Goal: Transaction & Acquisition: Book appointment/travel/reservation

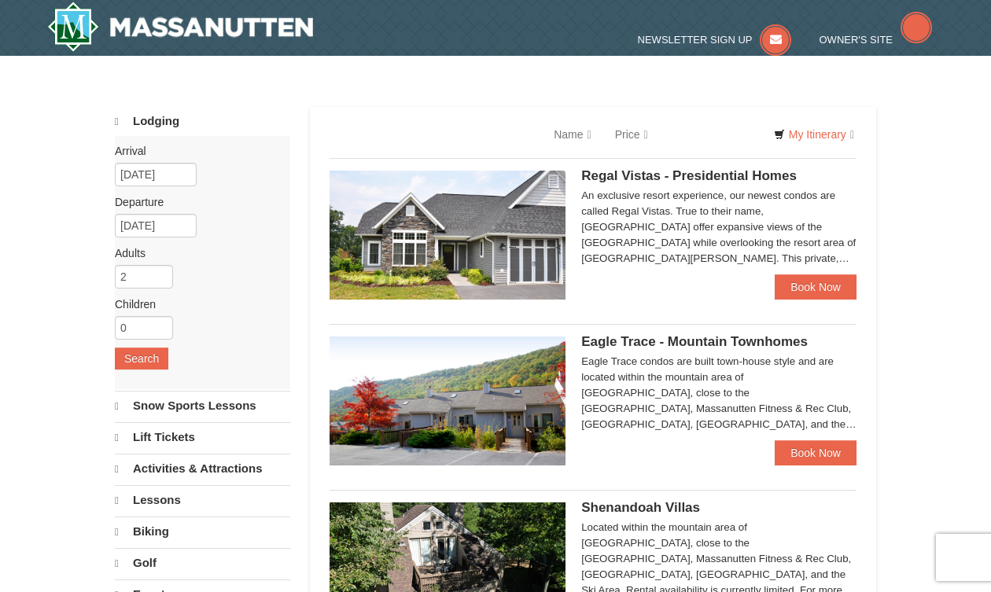
select select "10"
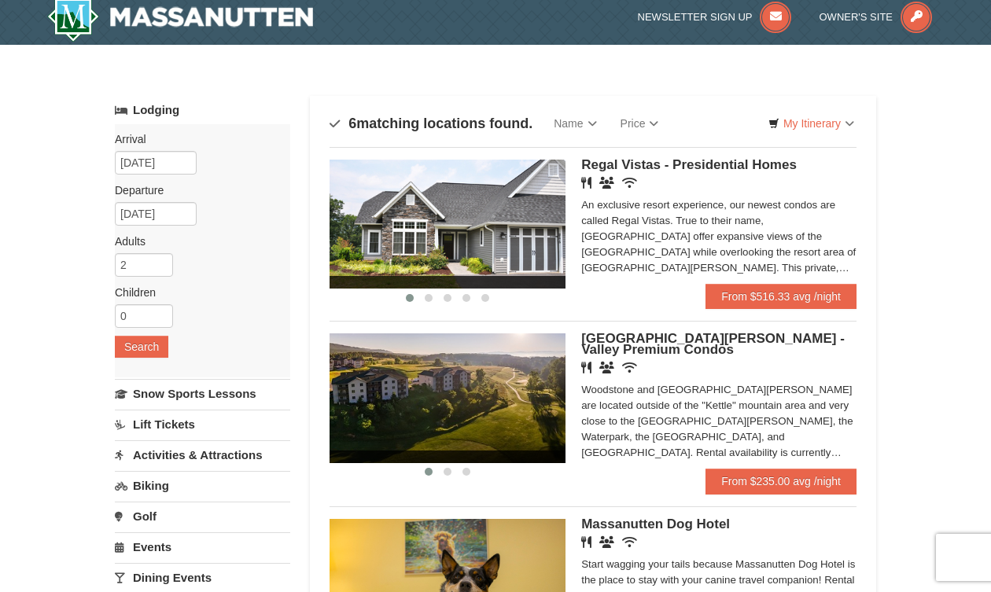
scroll to position [2, 0]
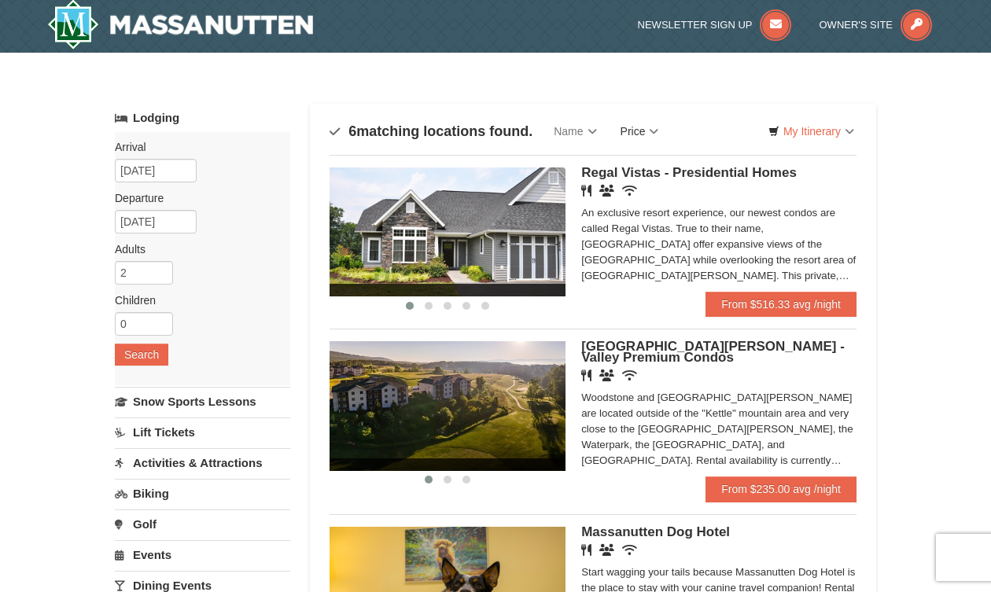
click at [637, 134] on link "Price" at bounding box center [640, 131] width 62 height 31
click at [649, 161] on link "Price (Low to High)" at bounding box center [673, 163] width 126 height 20
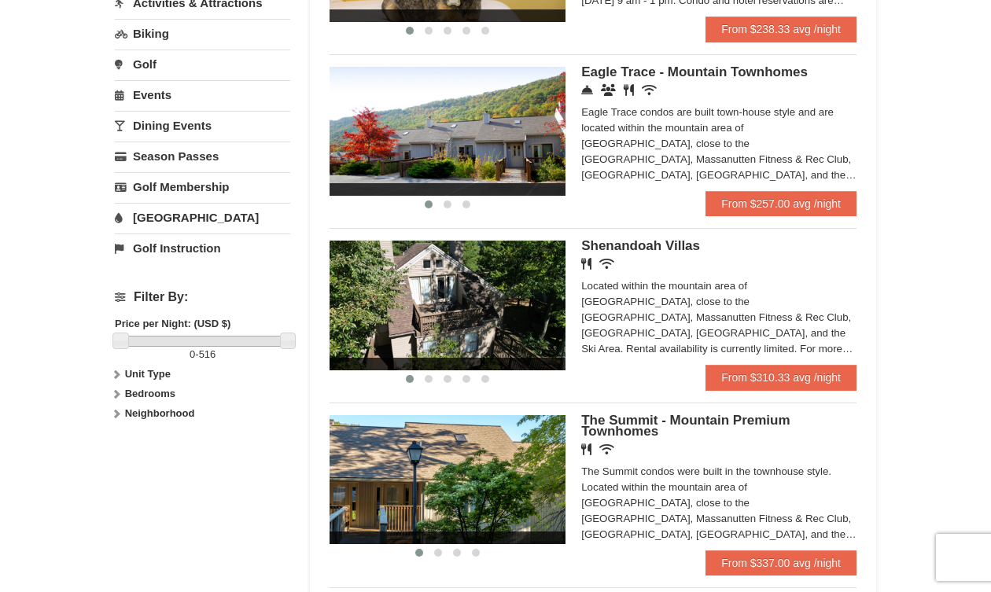
scroll to position [481, 0]
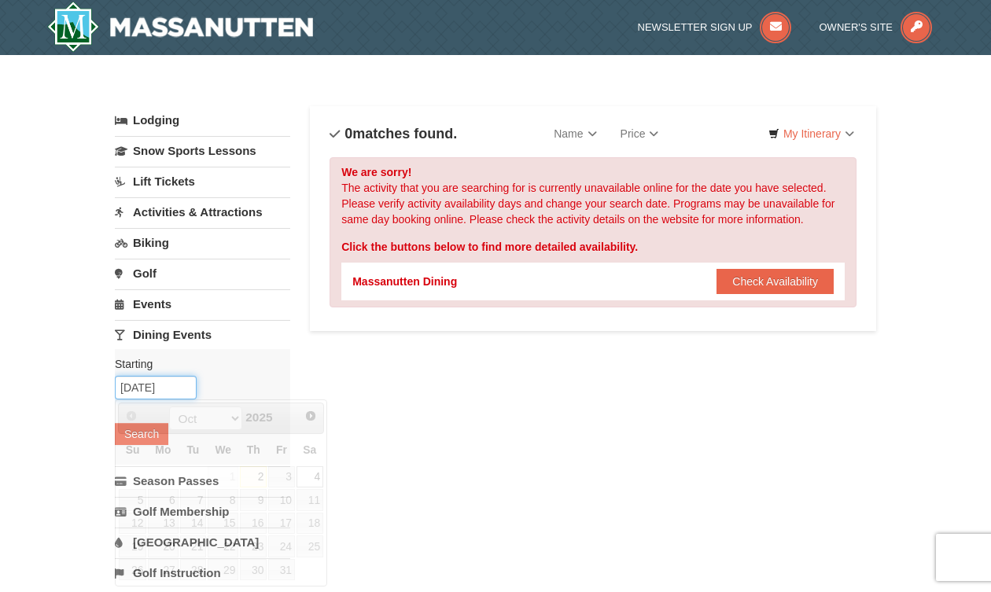
click at [179, 385] on input "10/04/2025" at bounding box center [156, 388] width 82 height 24
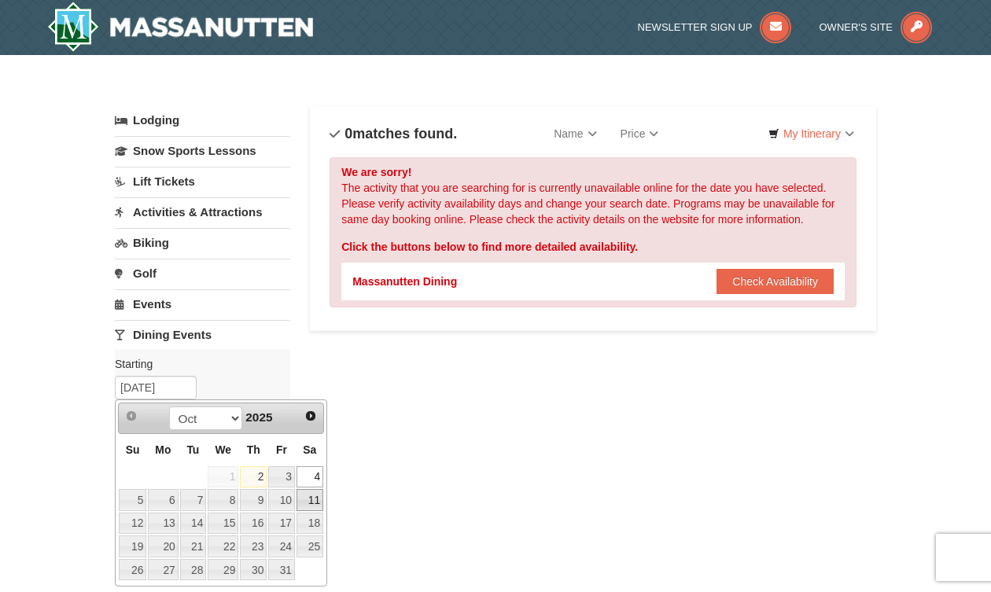
click at [307, 494] on link "11" at bounding box center [310, 500] width 27 height 22
type input "[DATE]"
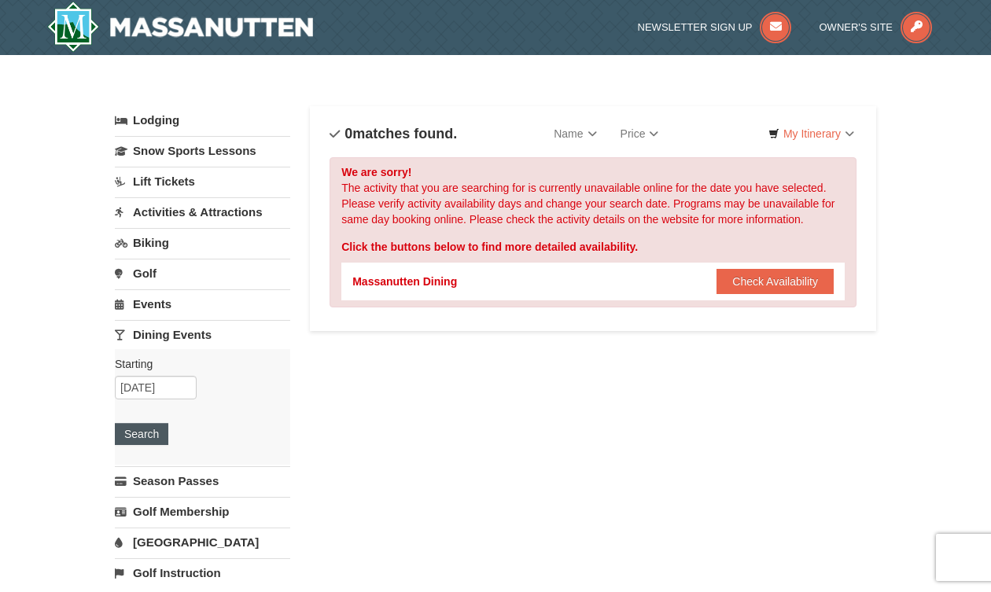
click at [139, 440] on button "Search" at bounding box center [141, 434] width 53 height 22
click at [177, 391] on input "[DATE]" at bounding box center [156, 388] width 82 height 24
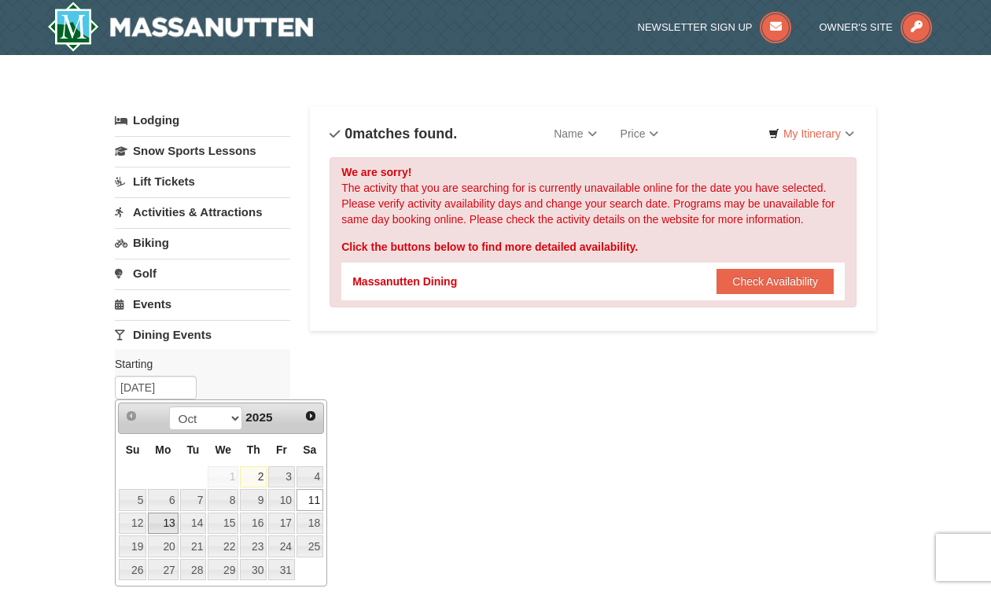
click at [165, 518] on link "13" at bounding box center [163, 524] width 30 height 22
type input "[DATE]"
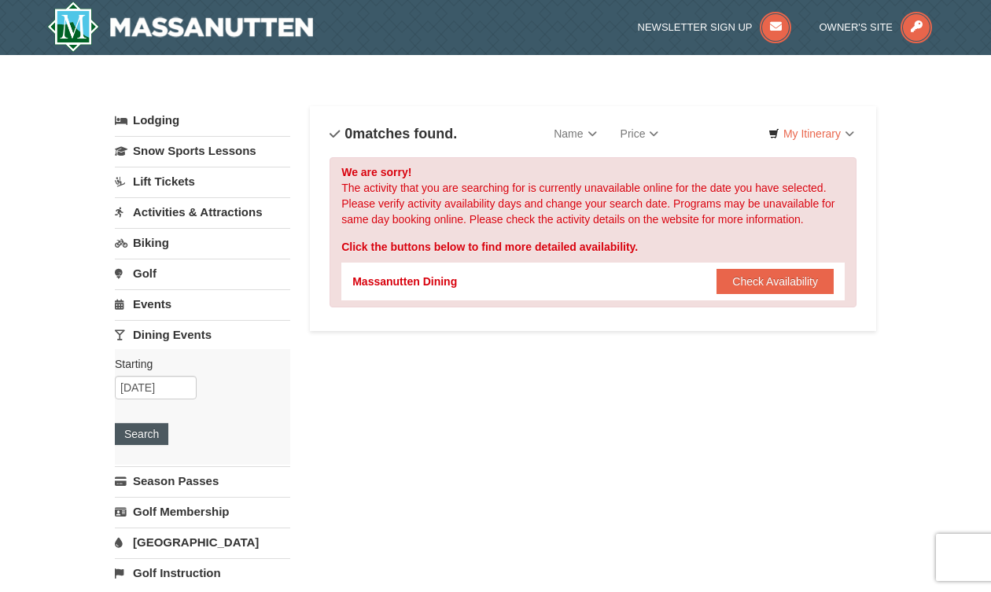
click at [146, 441] on button "Search" at bounding box center [141, 434] width 53 height 22
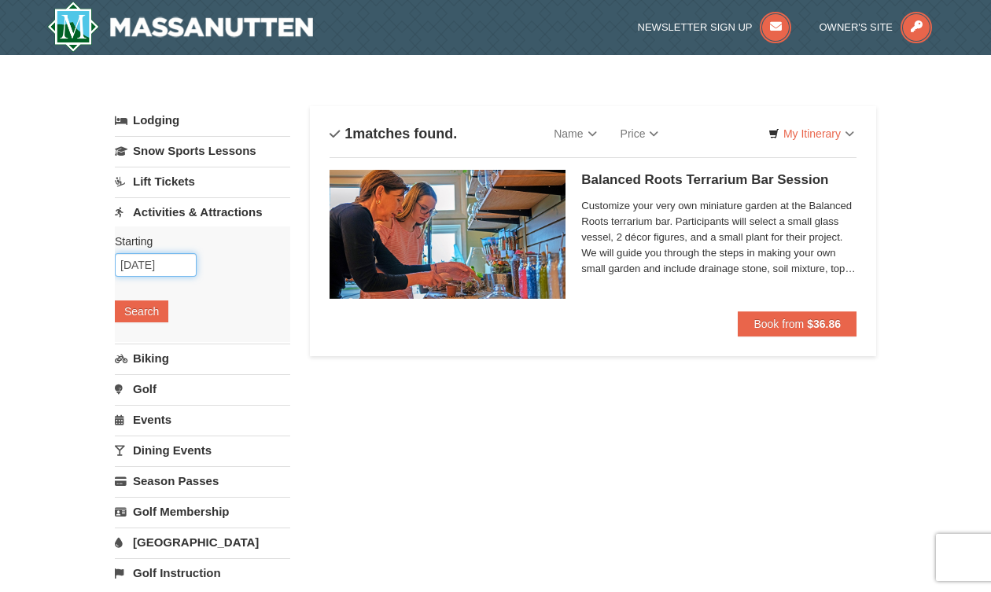
click at [186, 267] on input "[DATE]" at bounding box center [156, 265] width 82 height 24
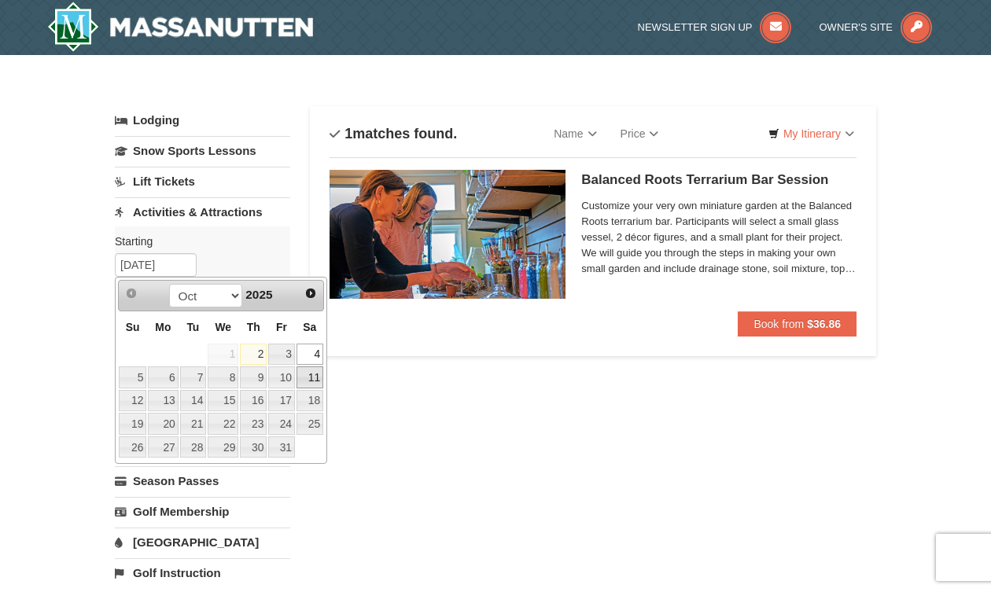
click at [301, 388] on link "11" at bounding box center [310, 378] width 27 height 22
type input "[DATE]"
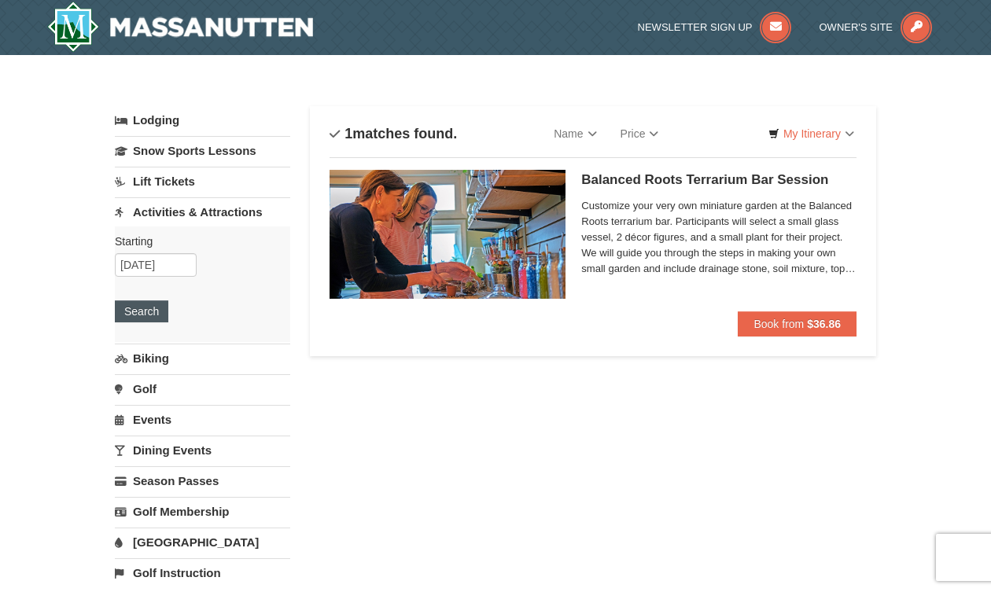
click at [159, 316] on button "Search" at bounding box center [141, 312] width 53 height 22
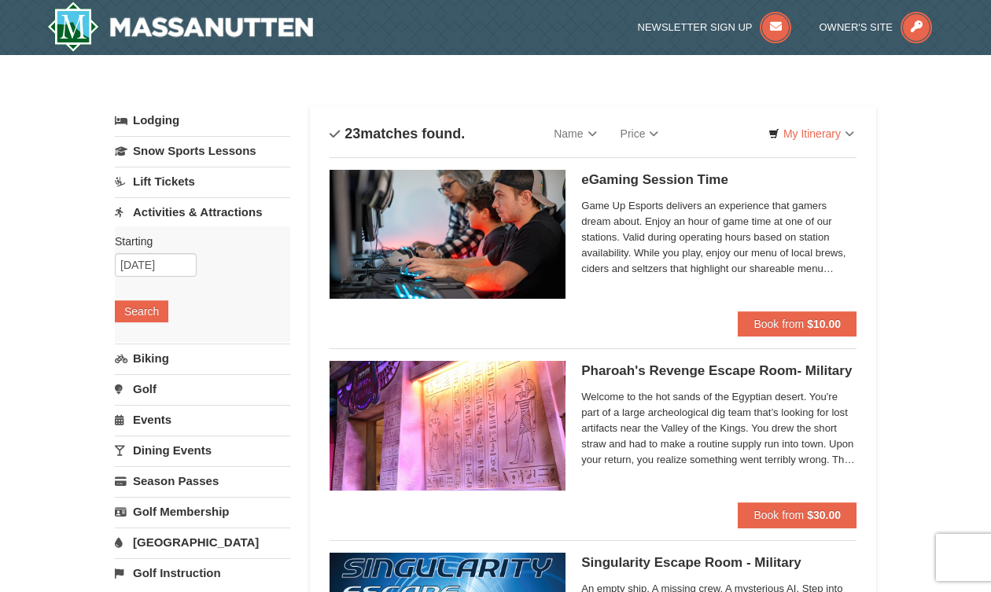
click at [563, 91] on div "Categories List Filter My Itinerary Questions? 1-540-289-9441" at bounding box center [496, 98] width 762 height 16
click at [131, 259] on input "10/11/2025" at bounding box center [156, 265] width 82 height 24
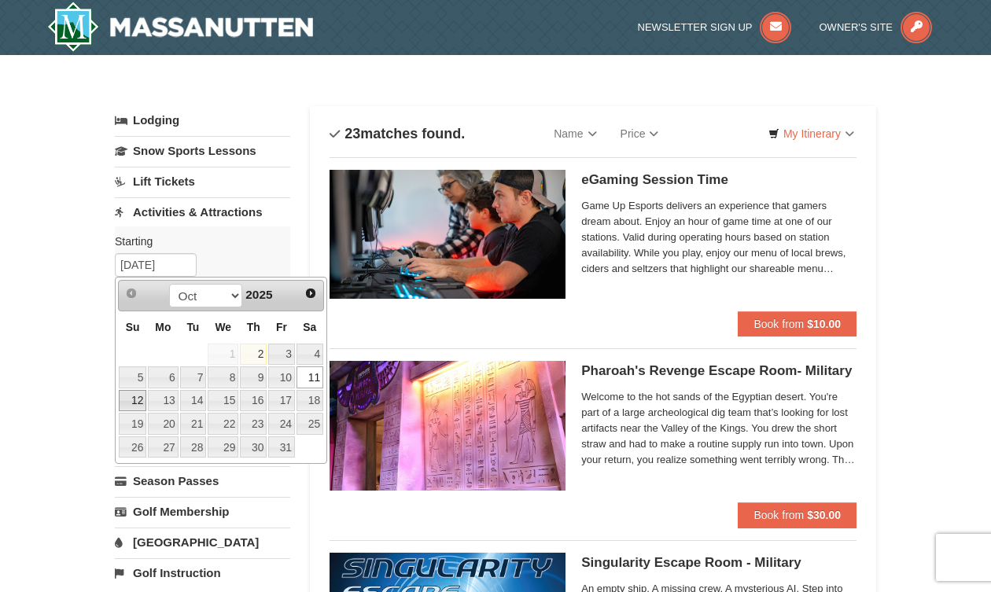
click at [128, 400] on link "12" at bounding box center [133, 401] width 28 height 22
type input "[DATE]"
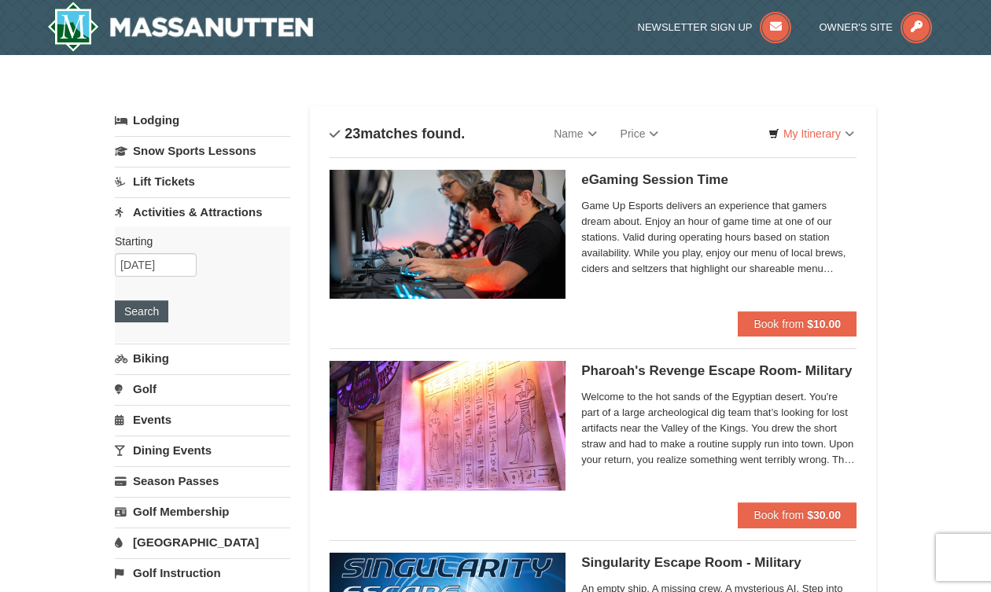
click at [156, 312] on button "Search" at bounding box center [141, 312] width 53 height 22
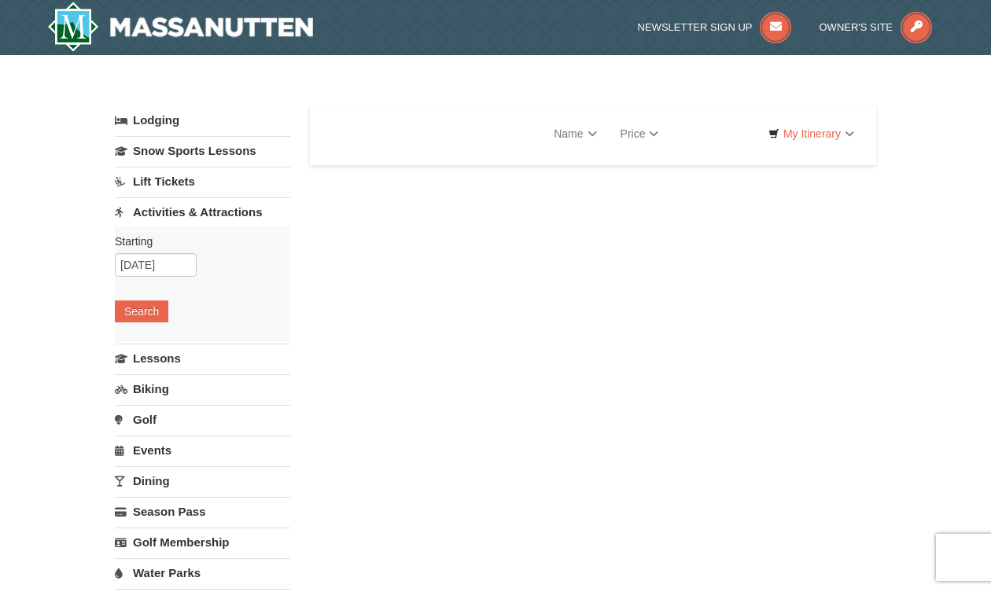
select select "10"
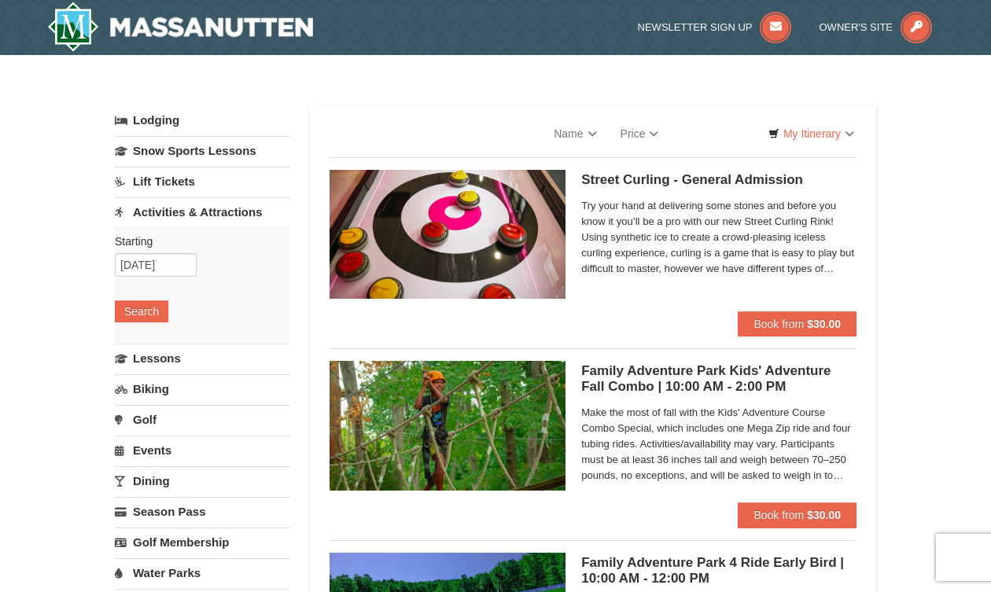
select select "10"
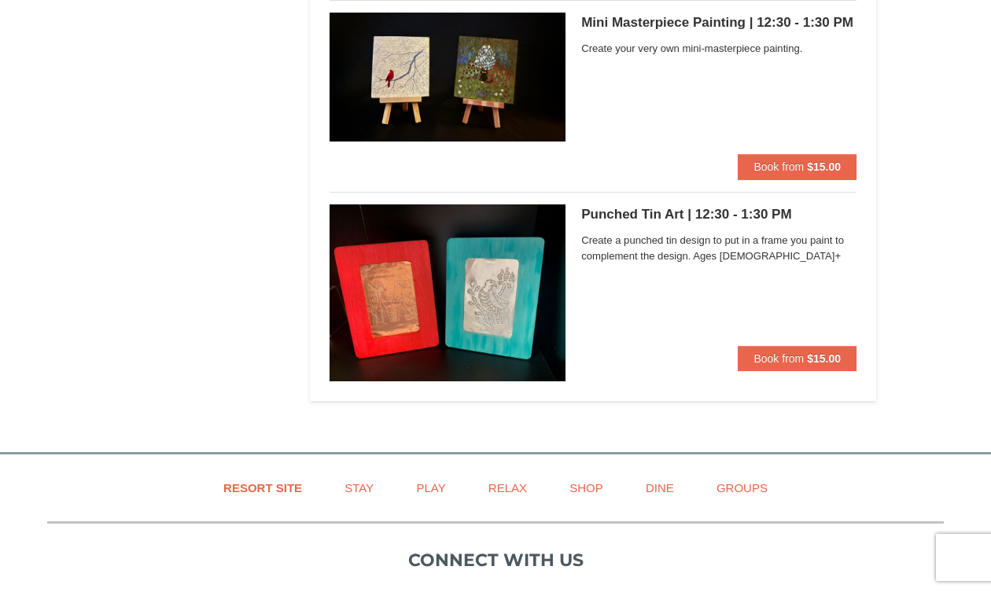
scroll to position [4954, 0]
